Goal: Information Seeking & Learning: Check status

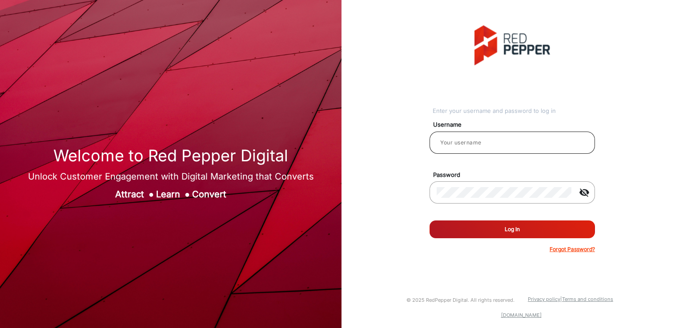
click at [473, 144] on input "email" at bounding box center [511, 142] width 151 height 11
type input "[PERSON_NAME]"
click at [455, 224] on button "Log In" at bounding box center [511, 229] width 165 height 18
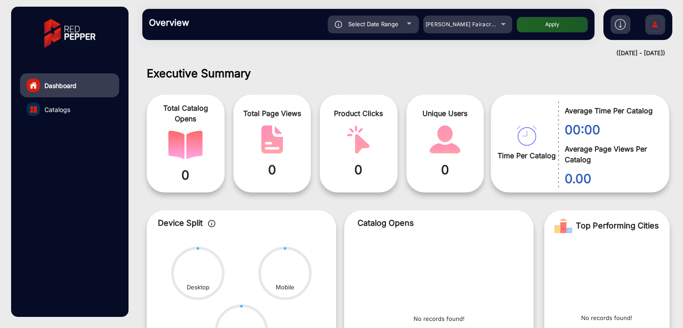
scroll to position [7, 0]
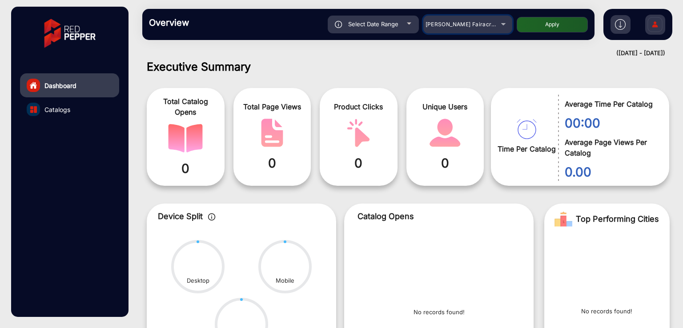
click at [451, 21] on span "[PERSON_NAME] Fairacre Farms" at bounding box center [469, 24] width 88 height 7
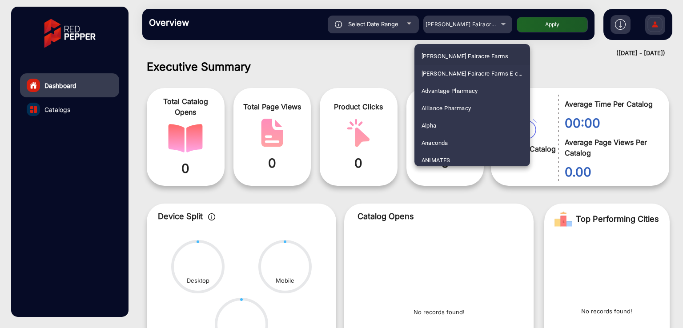
scroll to position [1164, 0]
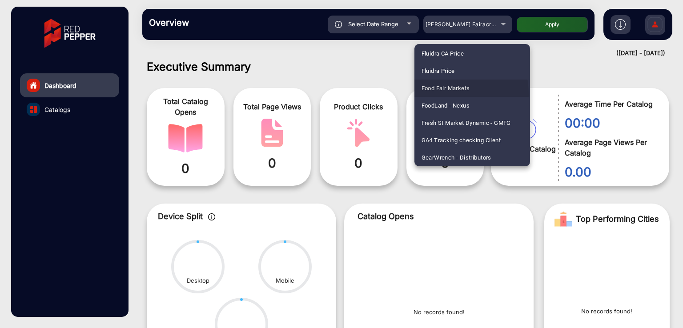
click at [431, 95] on span "Food Fair Markets" at bounding box center [445, 88] width 48 height 17
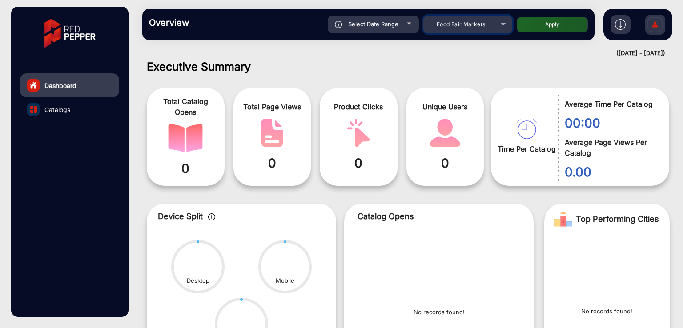
click at [457, 22] on span "Food Fair Markets" at bounding box center [460, 24] width 48 height 7
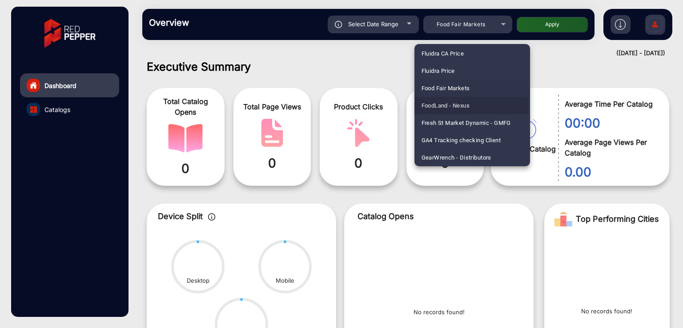
click at [434, 104] on span "FoodLand - Nexus" at bounding box center [445, 105] width 48 height 17
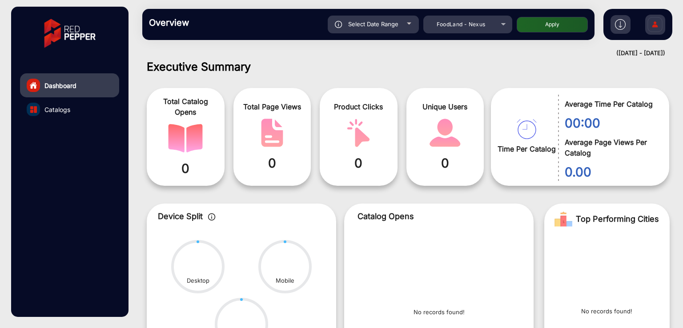
click at [370, 21] on span "Select Date Range" at bounding box center [373, 23] width 50 height 7
type input "8/3/2025"
type input "8/9/2025"
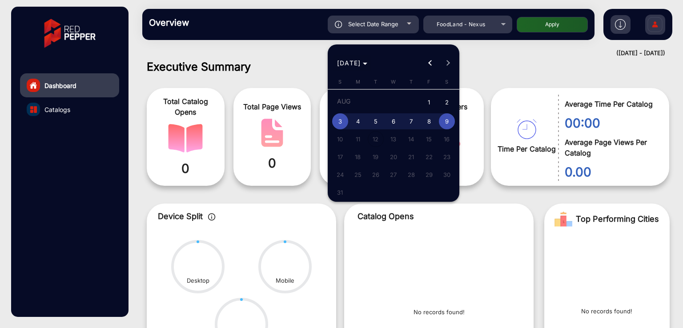
click at [350, 63] on span "AUG 2025" at bounding box center [349, 63] width 24 height 8
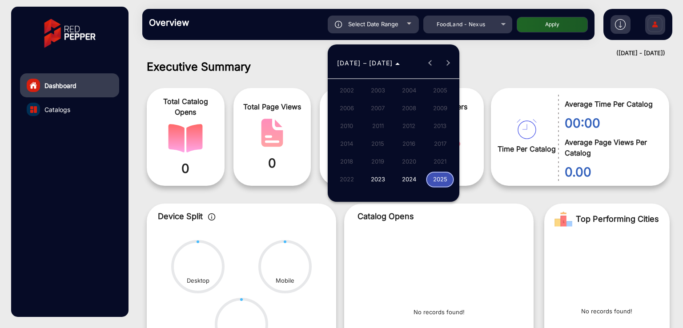
click at [404, 181] on span "2024" at bounding box center [409, 180] width 28 height 16
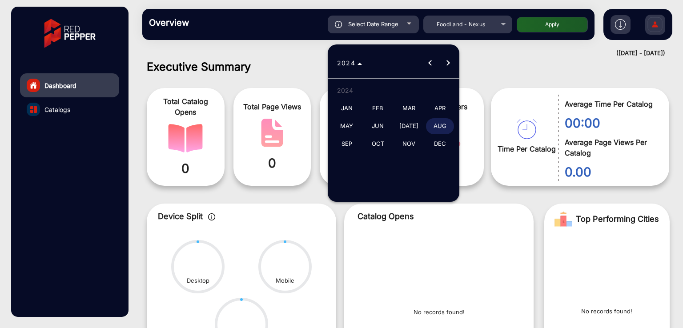
click at [349, 112] on span "JAN" at bounding box center [346, 108] width 28 height 16
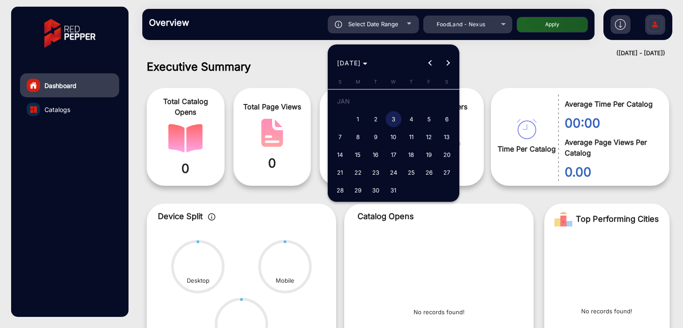
click at [355, 116] on span "1" at bounding box center [358, 119] width 16 height 16
type input "[DATE]"
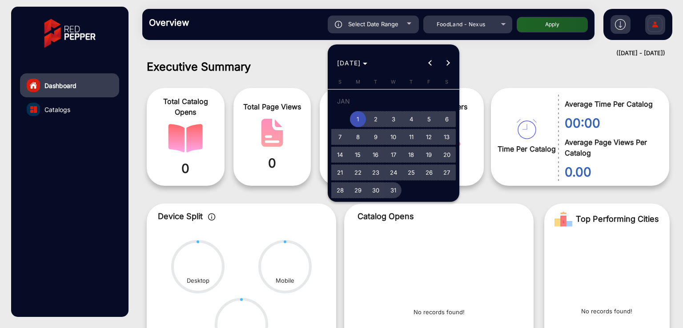
click at [393, 187] on span "31" at bounding box center [393, 190] width 16 height 16
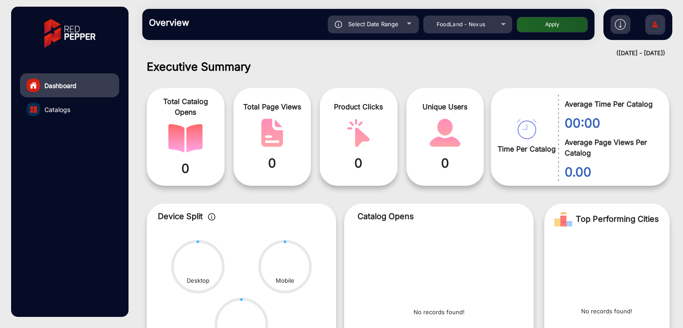
type input "[DATE]"
click at [539, 17] on button "Apply" at bounding box center [551, 25] width 71 height 16
type input "[DATE]"
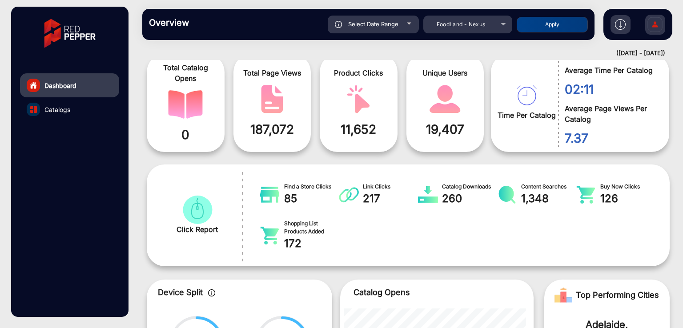
scroll to position [17, 0]
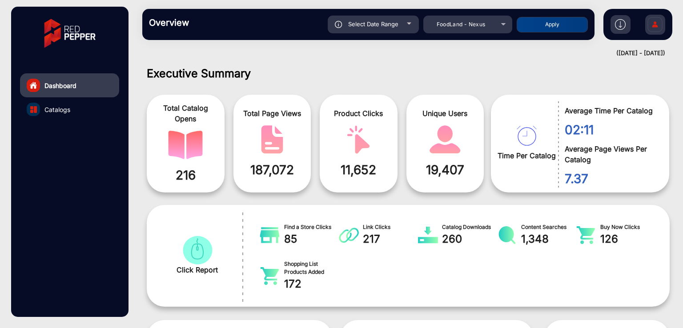
click at [75, 104] on link "Catalogs" at bounding box center [69, 109] width 99 height 24
click at [48, 108] on span "Catalogs" at bounding box center [57, 109] width 26 height 9
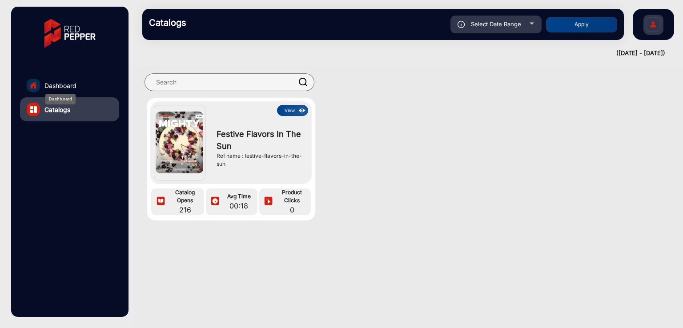
click at [70, 84] on span "Dashboard" at bounding box center [60, 85] width 32 height 9
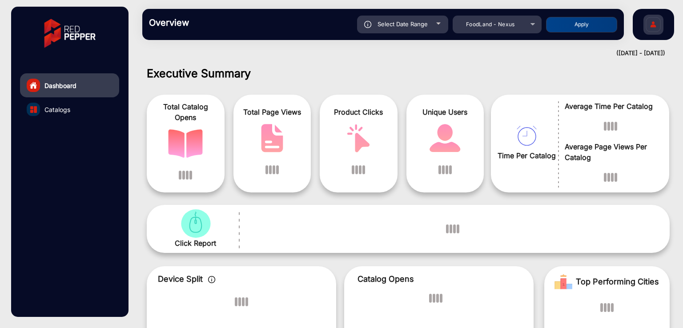
scroll to position [7, 0]
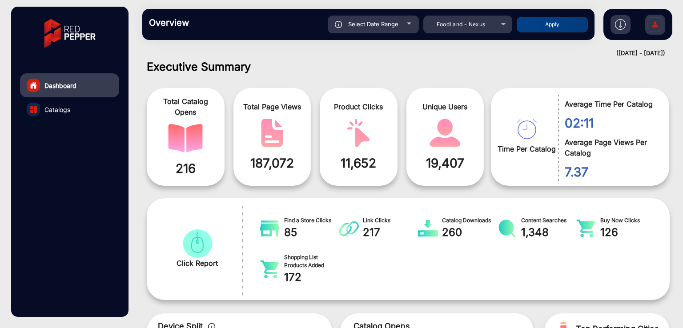
click at [65, 107] on span "Catalogs" at bounding box center [57, 109] width 26 height 9
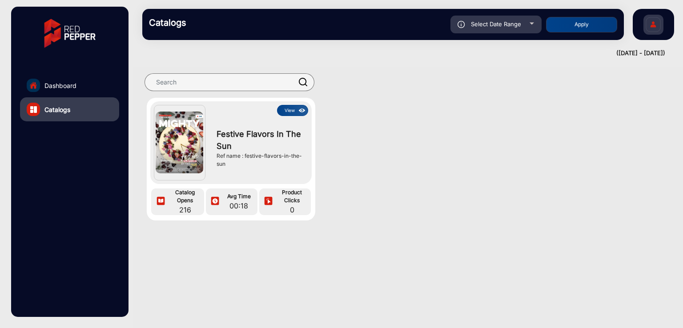
click at [292, 109] on button "View" at bounding box center [292, 110] width 31 height 11
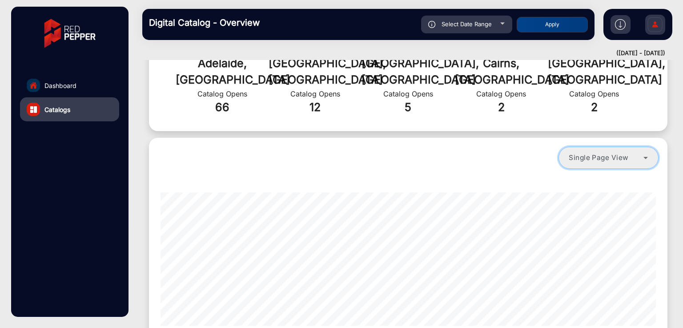
click at [592, 149] on mat-select "Single Page View" at bounding box center [608, 158] width 100 height 22
click at [611, 153] on span "Single Page View" at bounding box center [598, 157] width 60 height 8
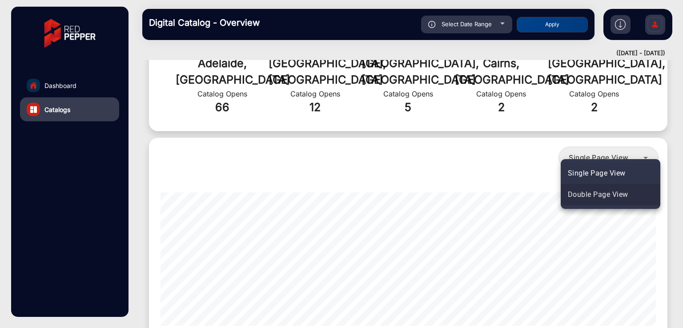
click at [608, 192] on span "Double Page View" at bounding box center [597, 194] width 60 height 11
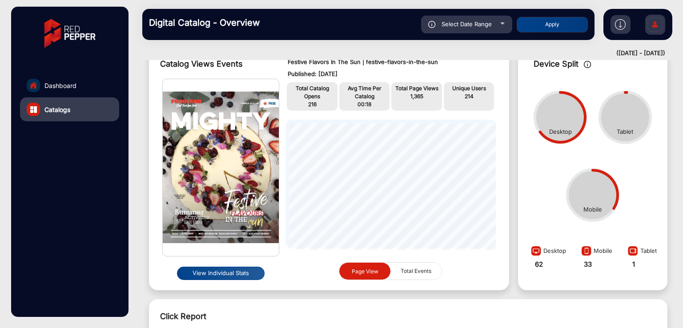
scroll to position [59, 0]
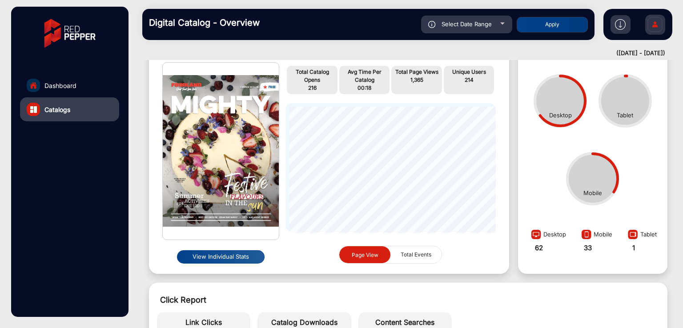
click at [222, 254] on button "View Individual Stats" at bounding box center [221, 256] width 88 height 13
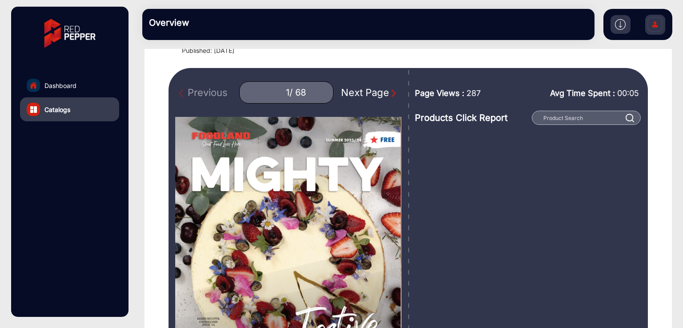
click at [374, 93] on div "Next Page" at bounding box center [369, 92] width 57 height 15
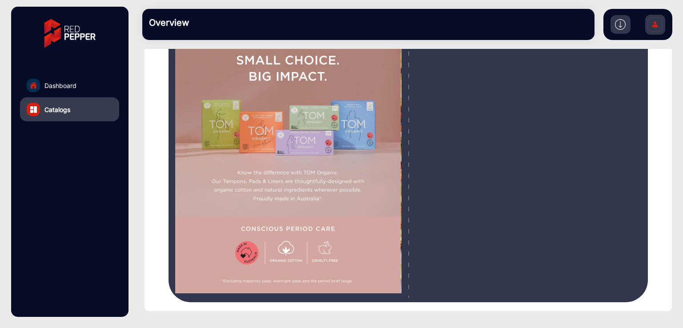
scroll to position [59, 0]
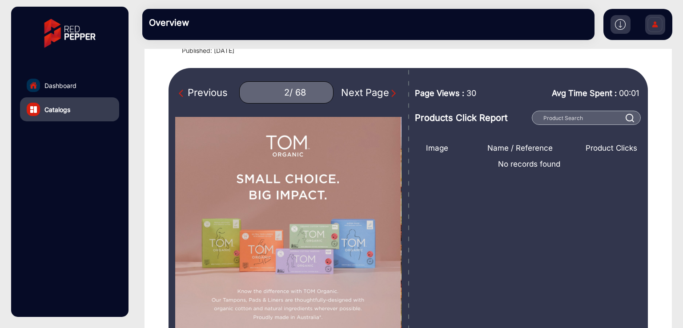
click at [371, 92] on div "Next Page" at bounding box center [369, 92] width 57 height 15
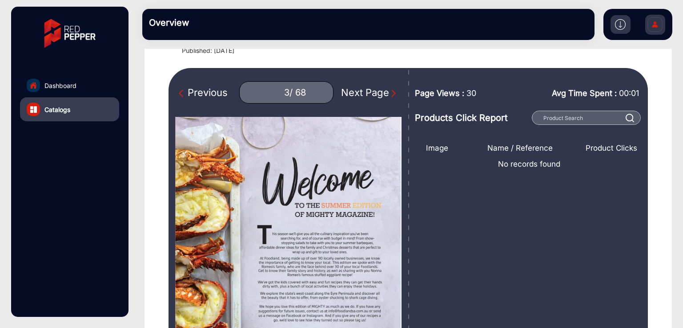
click at [389, 91] on img "Next Page" at bounding box center [393, 93] width 9 height 9
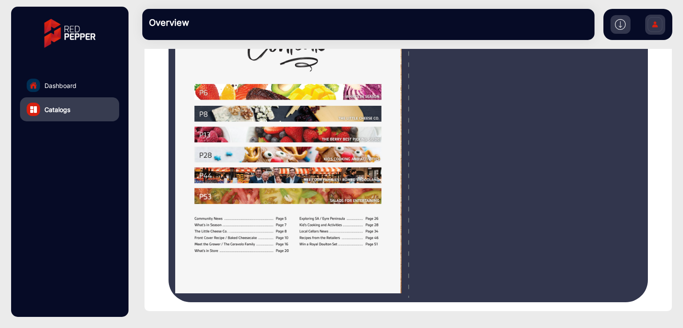
scroll to position [59, 0]
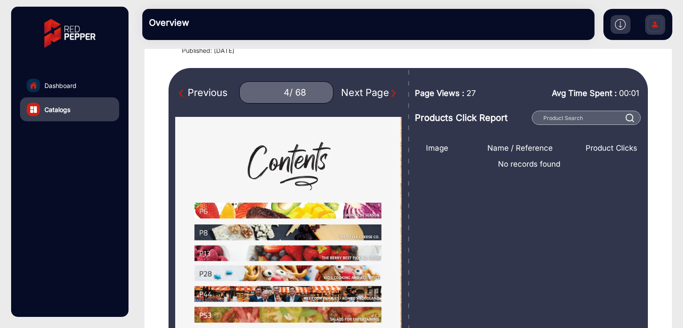
click at [361, 91] on div "Next Page" at bounding box center [369, 92] width 57 height 15
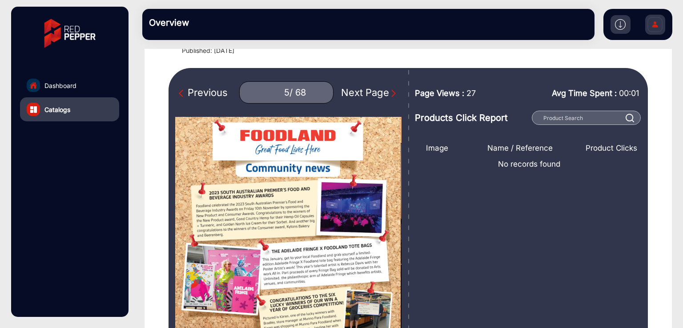
click at [361, 91] on div "Next Page" at bounding box center [369, 92] width 57 height 15
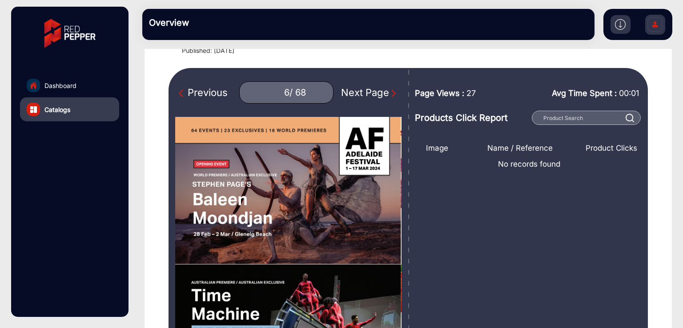
click at [373, 90] on div "Next Page" at bounding box center [369, 92] width 57 height 15
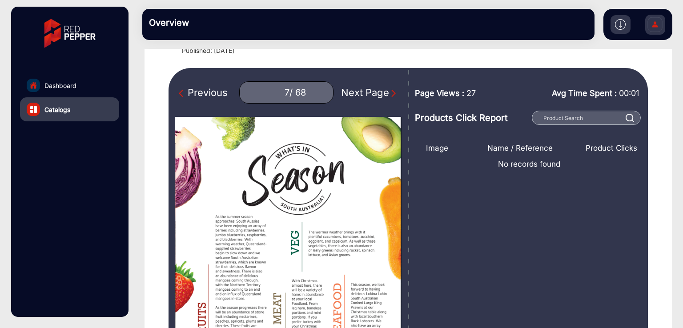
click at [367, 94] on div "Next Page" at bounding box center [369, 92] width 57 height 15
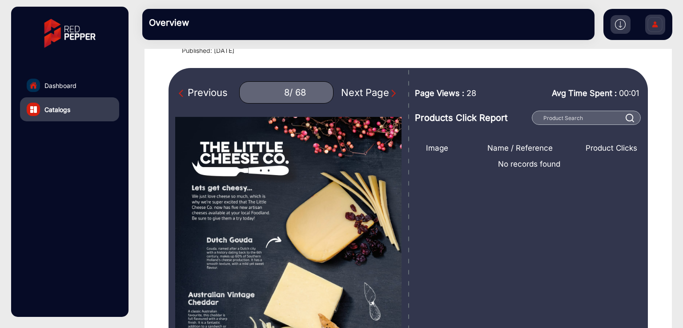
click at [367, 94] on div "Next Page" at bounding box center [369, 92] width 57 height 15
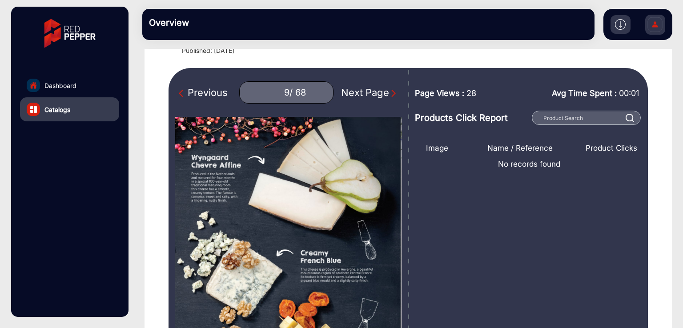
click at [367, 86] on div "Next Page" at bounding box center [369, 92] width 57 height 15
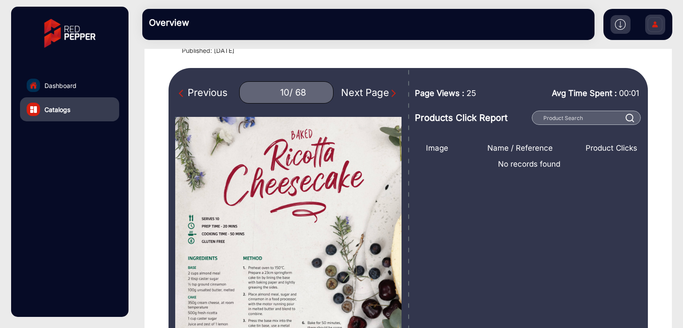
click at [367, 86] on div "Next Page" at bounding box center [369, 92] width 57 height 15
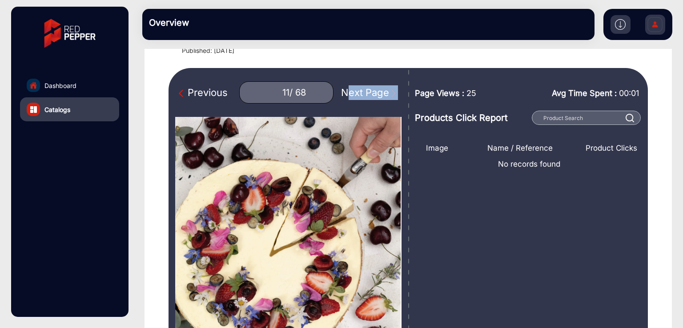
click at [367, 86] on div "Next Page" at bounding box center [369, 92] width 57 height 15
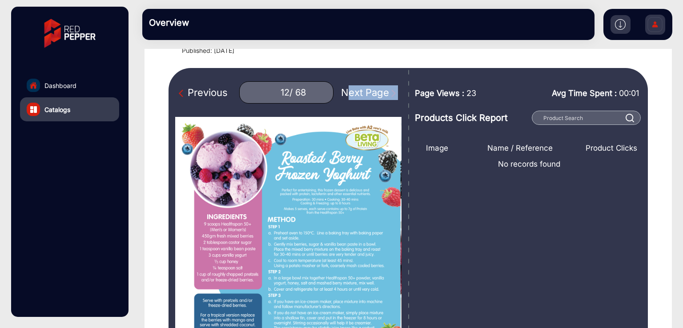
click at [367, 86] on div "Next Page" at bounding box center [369, 92] width 57 height 15
type input "13"
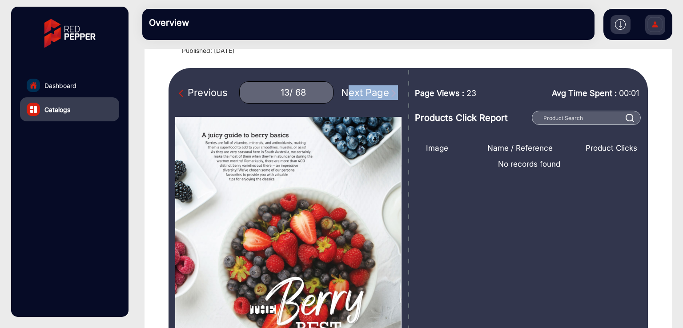
click at [79, 85] on link "Dashboard" at bounding box center [69, 85] width 99 height 24
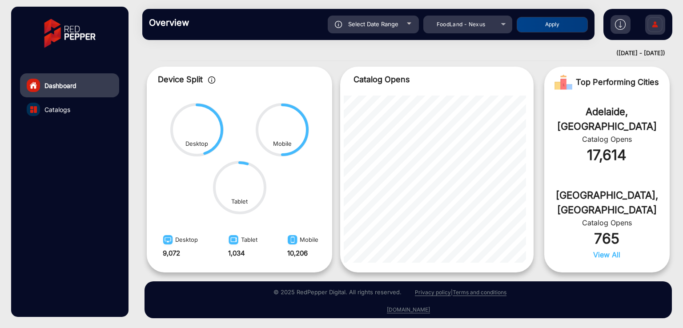
scroll to position [254, 0]
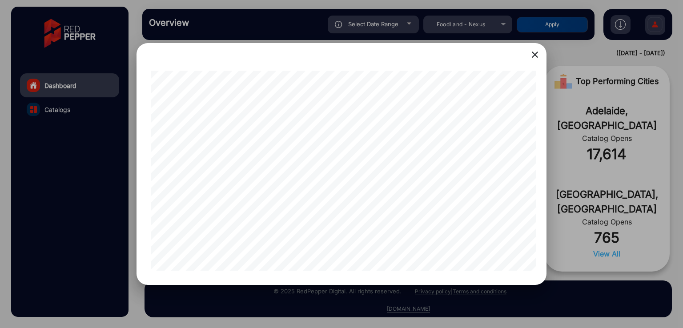
click at [423, 269] on div at bounding box center [341, 170] width 388 height 207
click at [530, 50] on mat-icon "close" at bounding box center [534, 54] width 11 height 11
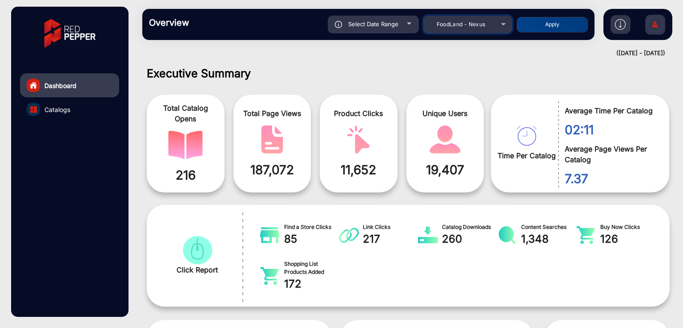
click at [477, 20] on div "FoodLand - Nexus" at bounding box center [460, 24] width 71 height 11
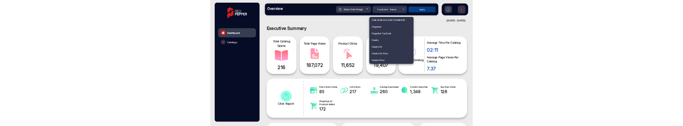
scroll to position [1052, 0]
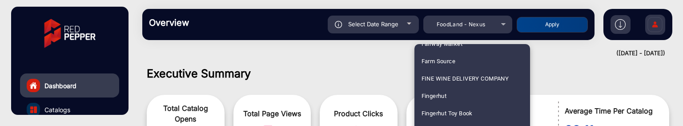
click at [193, 57] on div at bounding box center [341, 63] width 683 height 126
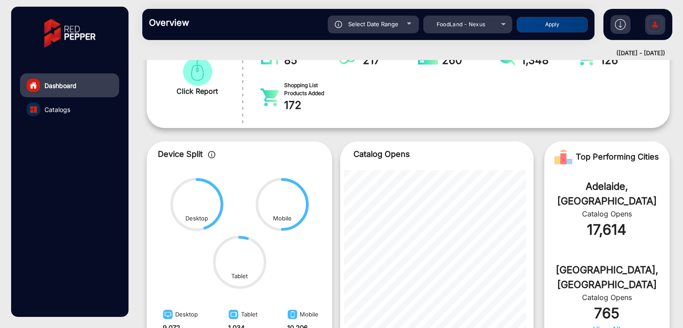
scroll to position [254, 0]
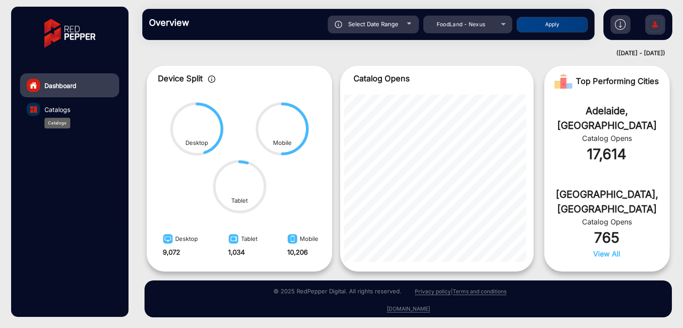
click at [66, 108] on span "Catalogs" at bounding box center [57, 109] width 26 height 9
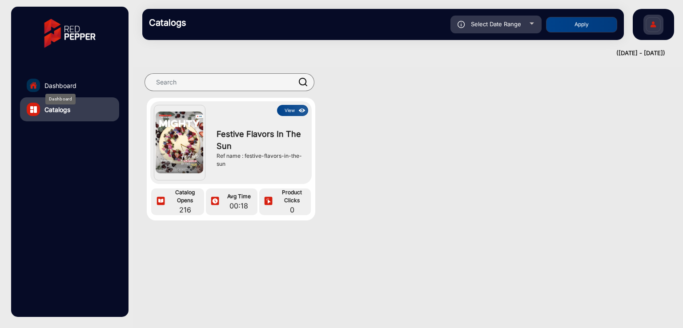
click at [76, 84] on link "Dashboard" at bounding box center [69, 85] width 99 height 24
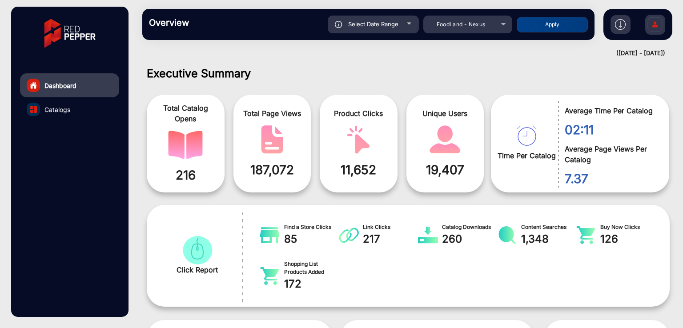
scroll to position [7, 0]
